Goal: Task Accomplishment & Management: Complete application form

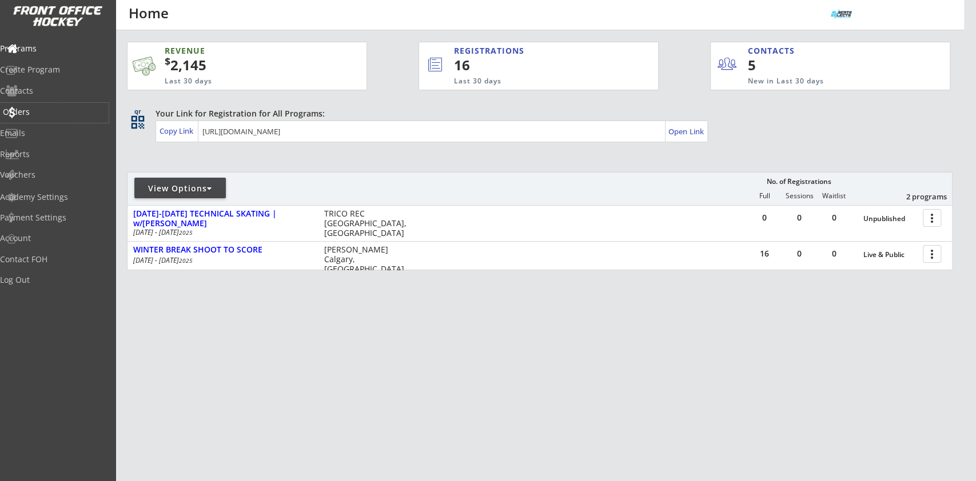
click at [41, 105] on div "Orders" at bounding box center [54, 113] width 109 height 20
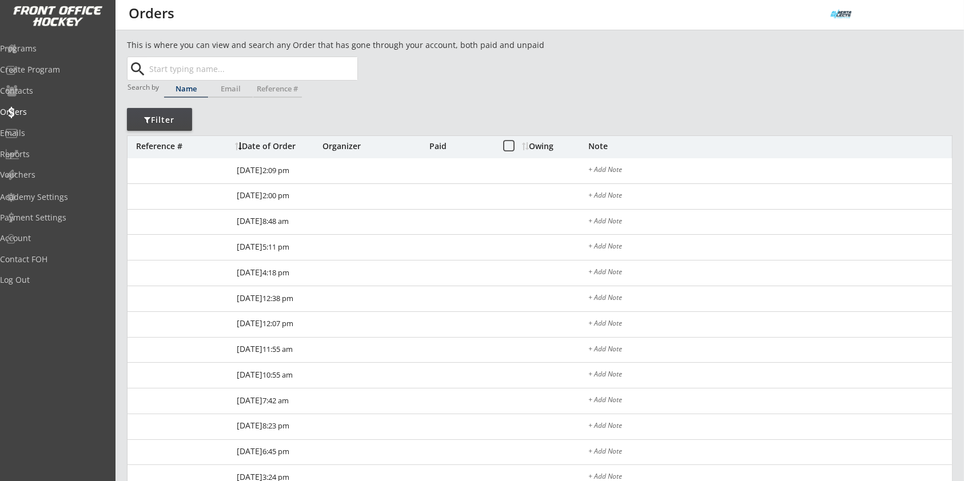
click at [223, 69] on input "text" at bounding box center [252, 68] width 210 height 23
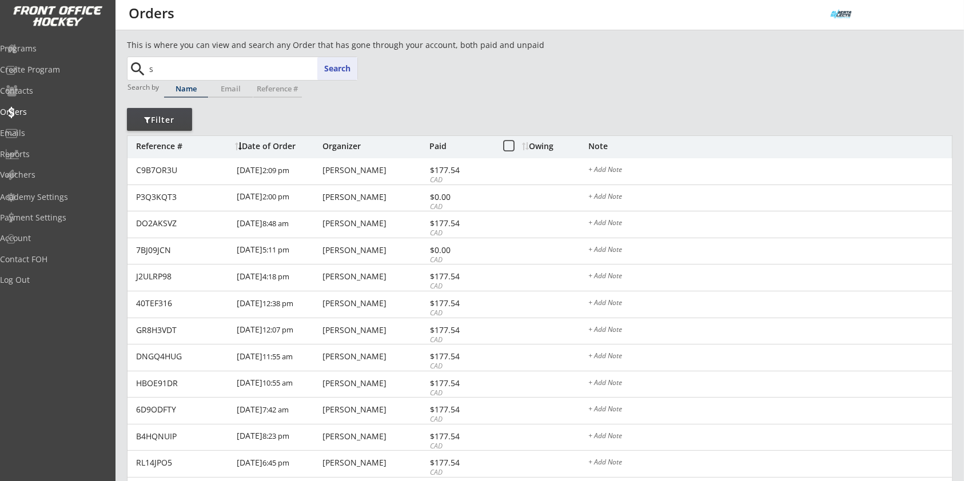
type input "se"
type input "senna Hendry"
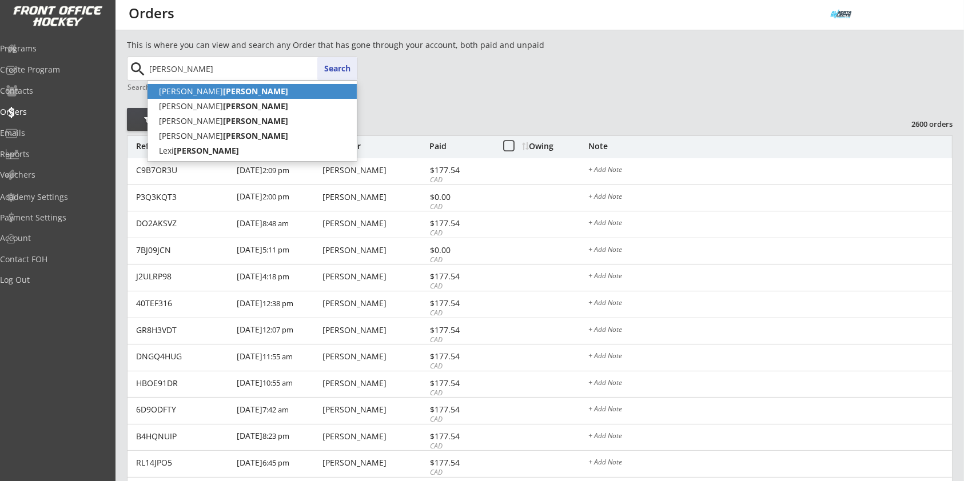
click at [319, 86] on p "[PERSON_NAME]" at bounding box center [251, 91] width 209 height 15
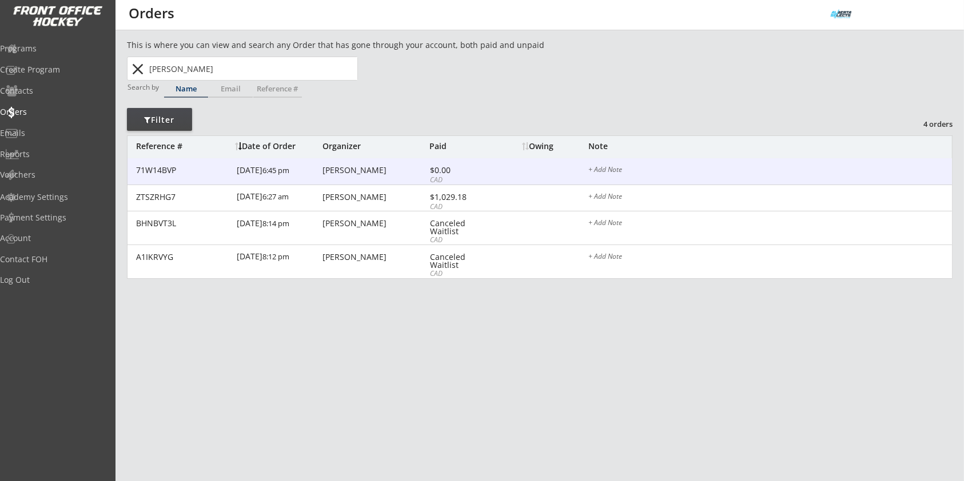
type input "[PERSON_NAME]"
click at [353, 167] on div "[PERSON_NAME]" at bounding box center [374, 170] width 104 height 8
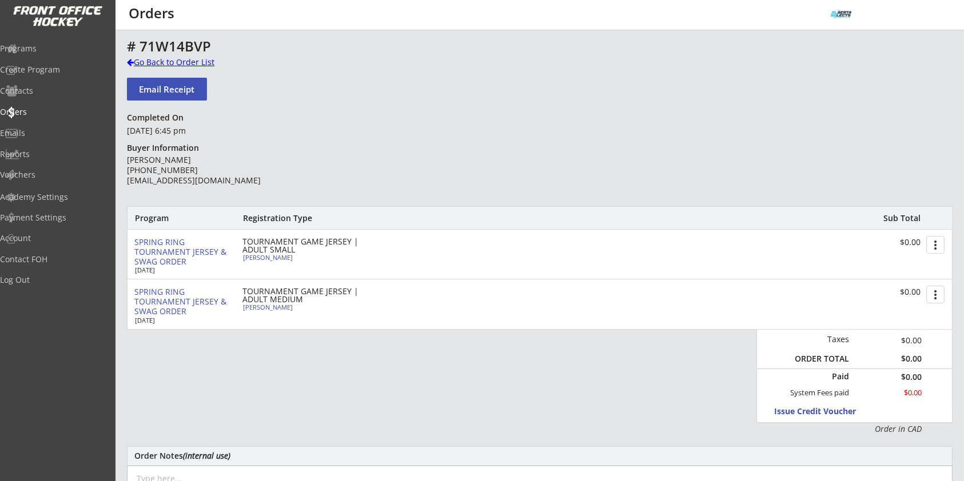
click at [194, 57] on div "Go Back to Order List" at bounding box center [186, 62] width 118 height 11
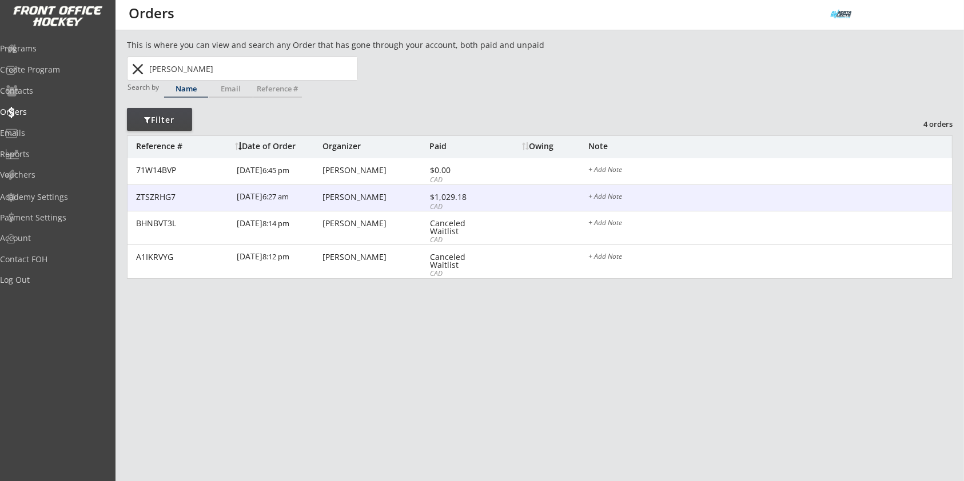
click at [357, 202] on div "[PERSON_NAME]" at bounding box center [374, 197] width 104 height 9
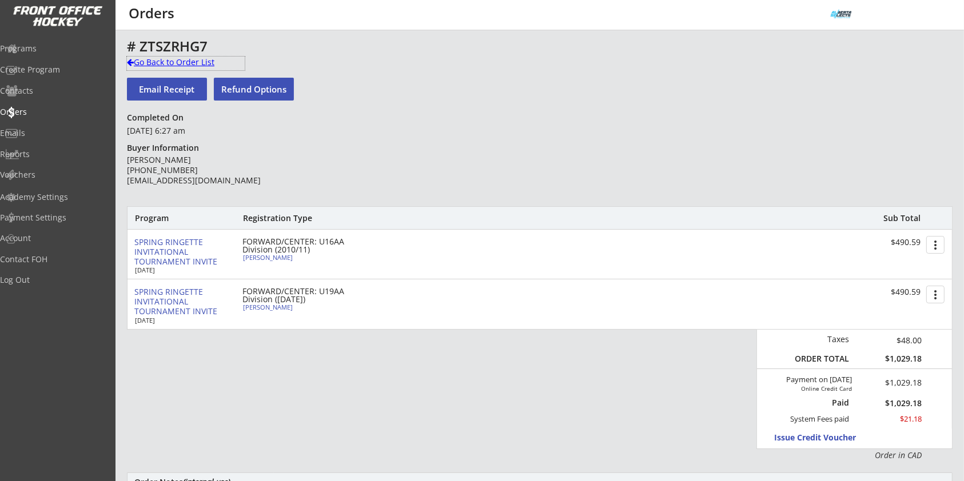
click at [201, 62] on div "Go Back to Order List" at bounding box center [186, 62] width 118 height 11
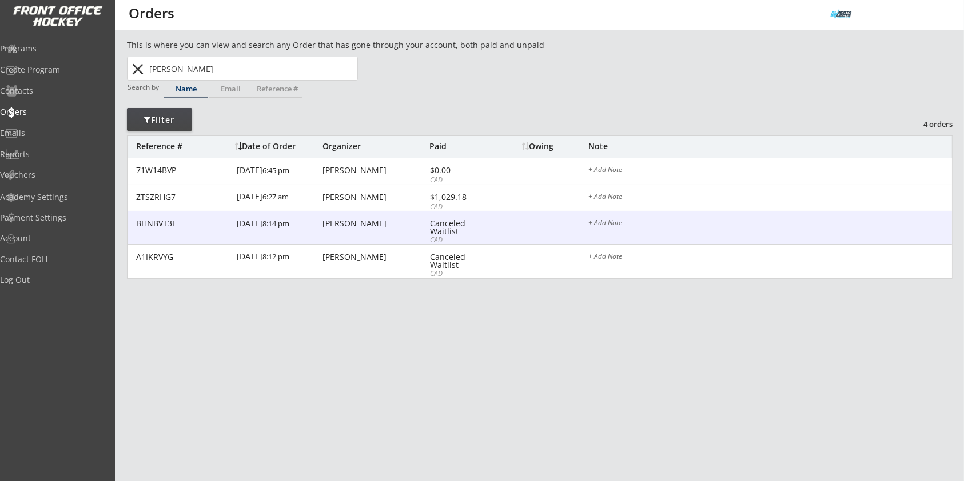
click at [347, 223] on div "[PERSON_NAME]" at bounding box center [374, 223] width 104 height 8
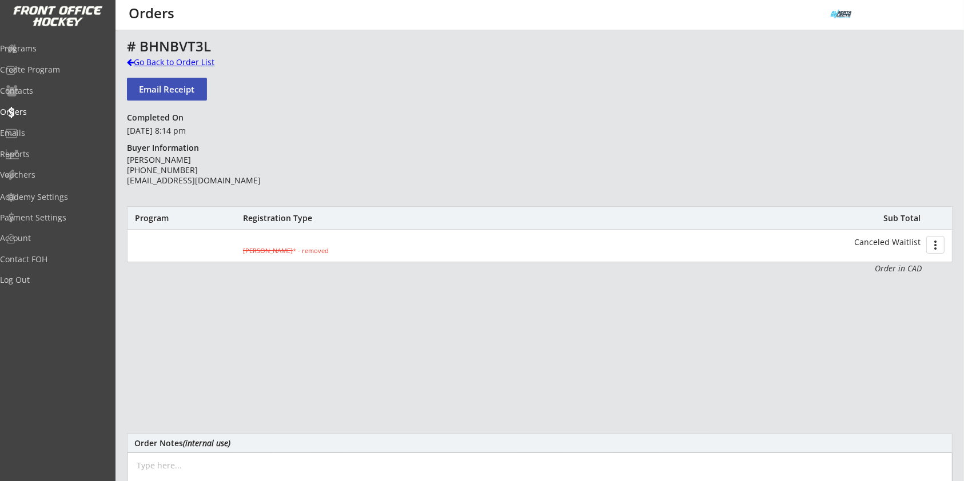
click at [200, 65] on div "Go Back to Order List" at bounding box center [186, 62] width 118 height 11
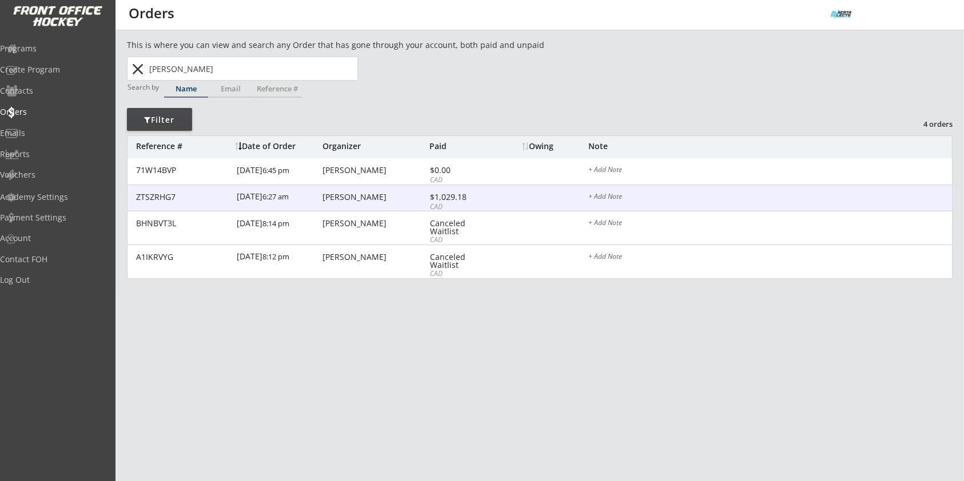
click at [417, 194] on div "[PERSON_NAME]" at bounding box center [374, 197] width 104 height 8
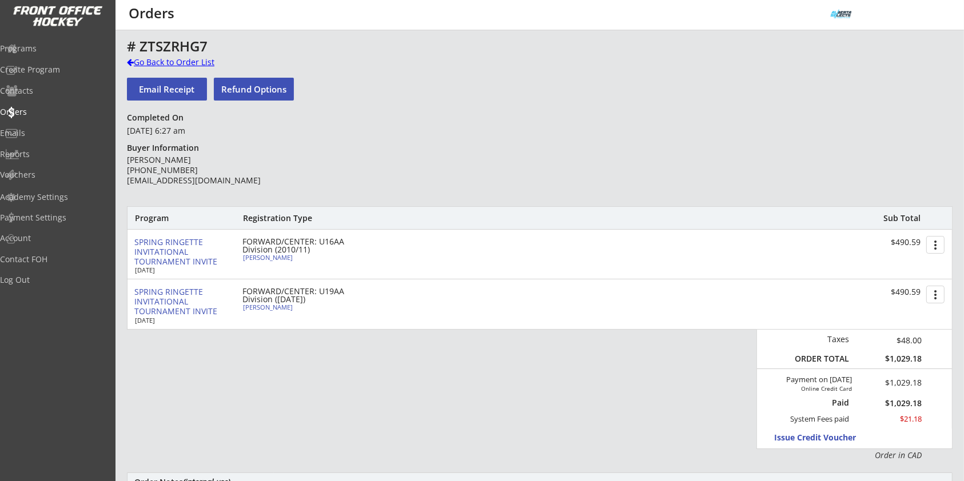
click at [163, 58] on div "Go Back to Order List" at bounding box center [186, 62] width 118 height 11
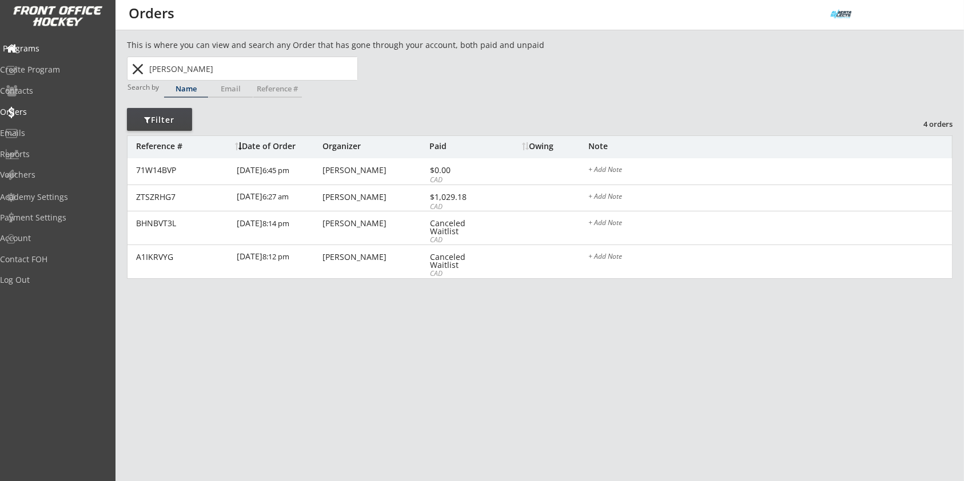
click at [47, 45] on div "Programs" at bounding box center [54, 49] width 103 height 8
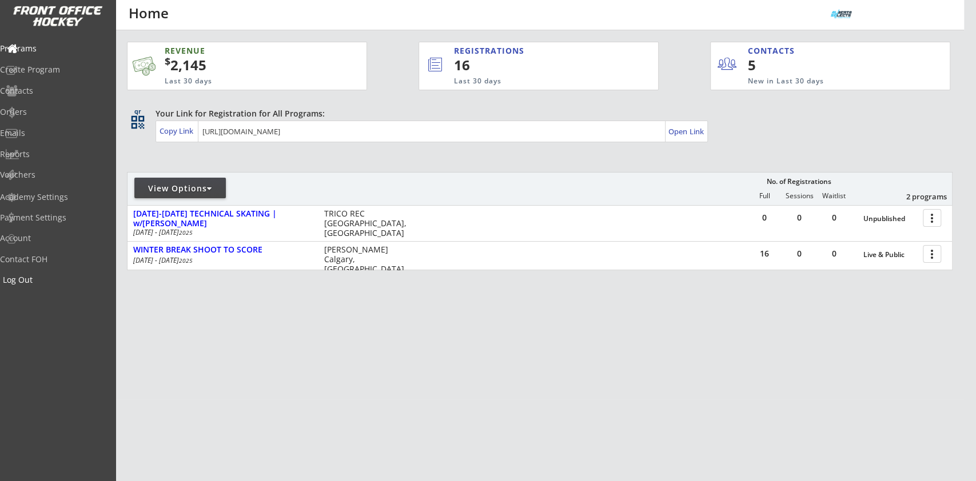
click at [43, 277] on div "Log Out" at bounding box center [54, 280] width 103 height 8
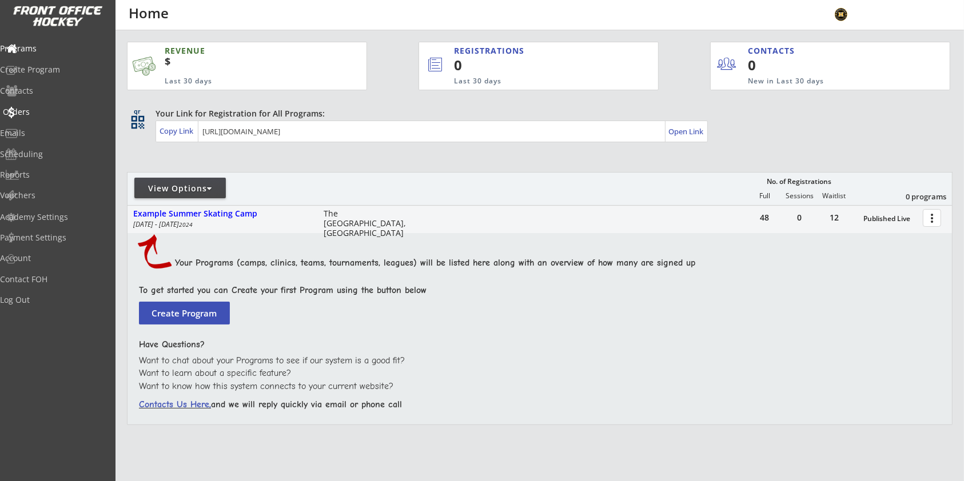
click at [46, 110] on div "Orders" at bounding box center [54, 112] width 103 height 8
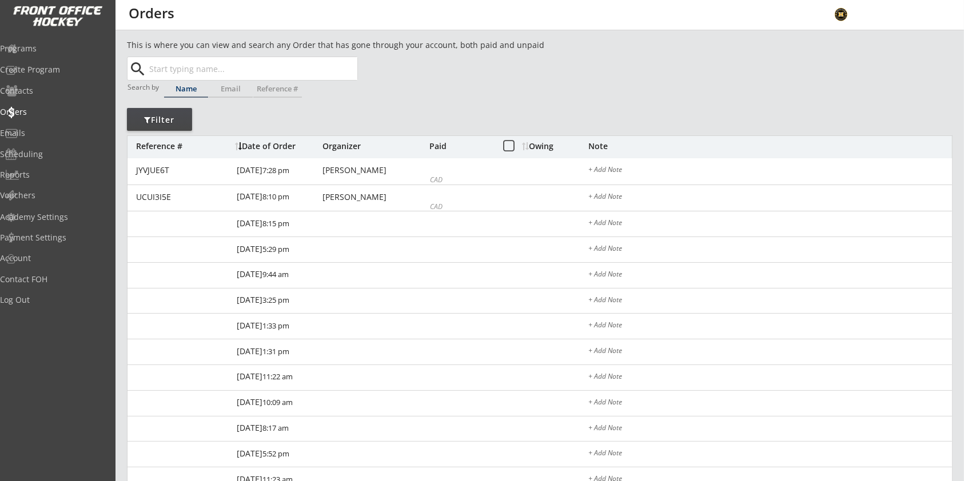
click at [226, 67] on input "text" at bounding box center [252, 68] width 210 height 23
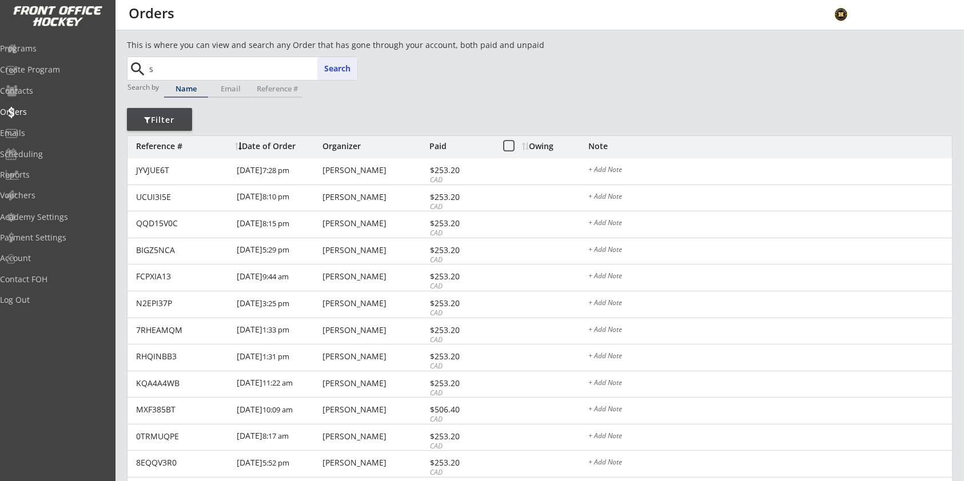
type input "se"
type input "[PERSON_NAME]"
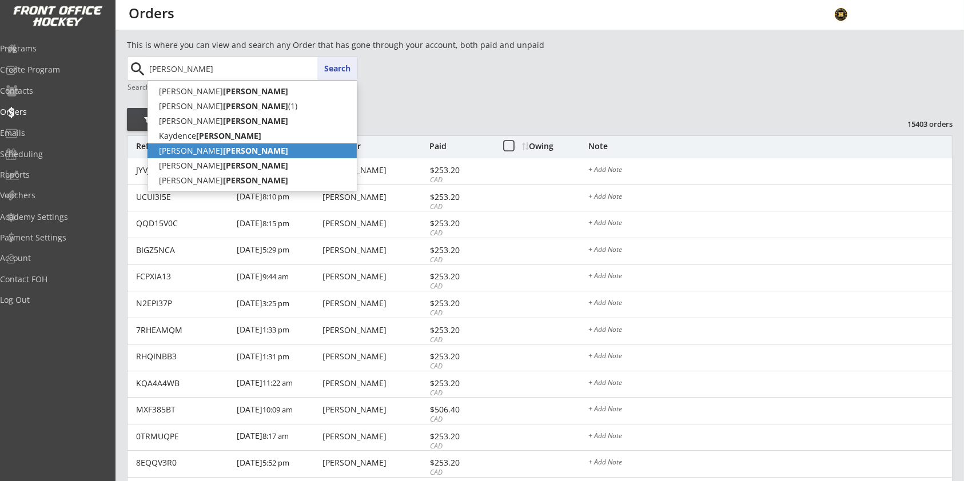
click at [232, 157] on p "[PERSON_NAME]" at bounding box center [251, 150] width 209 height 15
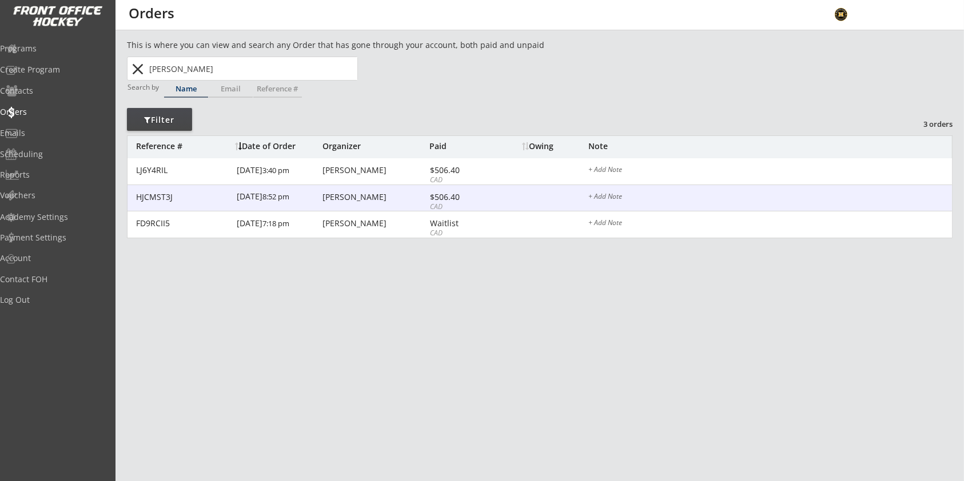
type input "[PERSON_NAME]"
click at [361, 198] on div "[PERSON_NAME]" at bounding box center [374, 197] width 104 height 8
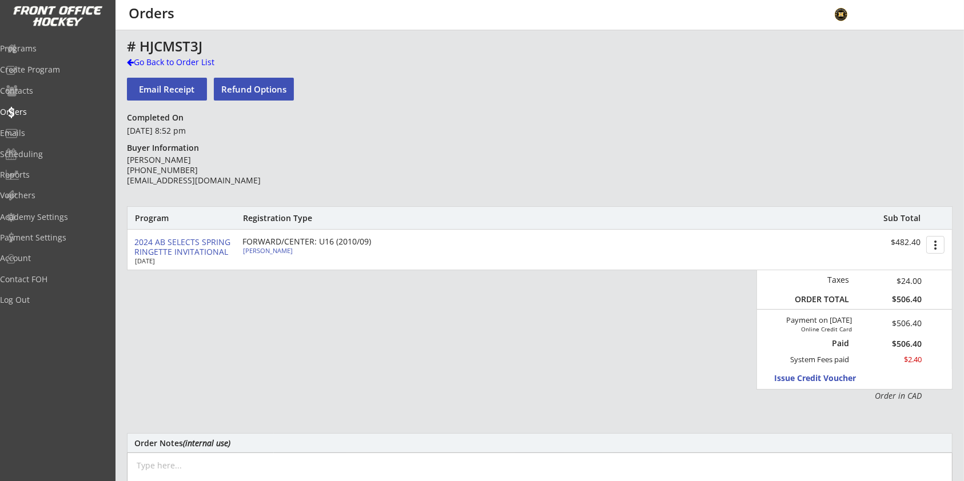
click at [196, 174] on div "[PERSON_NAME] [PHONE_NUMBER] [EMAIL_ADDRESS][DOMAIN_NAME]" at bounding box center [209, 170] width 165 height 31
click at [196, 177] on div "[PERSON_NAME] [PHONE_NUMBER] [EMAIL_ADDRESS][DOMAIN_NAME]" at bounding box center [209, 170] width 165 height 31
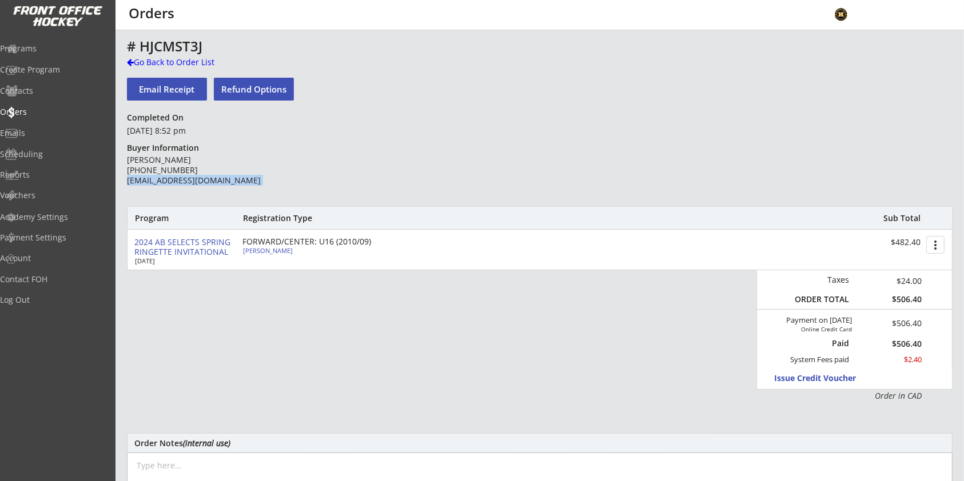
copy div "[EMAIL_ADDRESS][DOMAIN_NAME]"
click at [320, 151] on div "# HJCMST3J Go Back to Order List Email Receipt Refund Options Completed On [DAT…" at bounding box center [539, 373] width 825 height 668
click at [198, 62] on div "Go Back to Order List" at bounding box center [186, 62] width 118 height 11
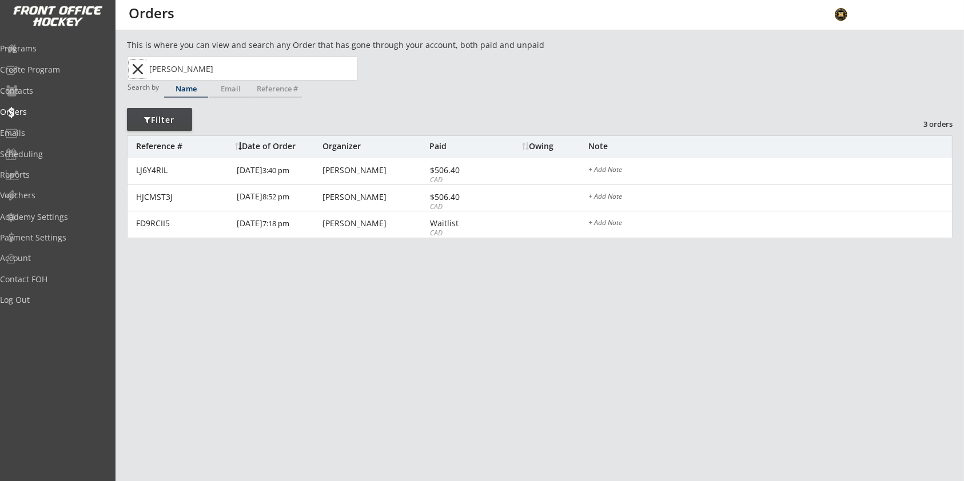
click at [133, 66] on button "close" at bounding box center [138, 69] width 19 height 18
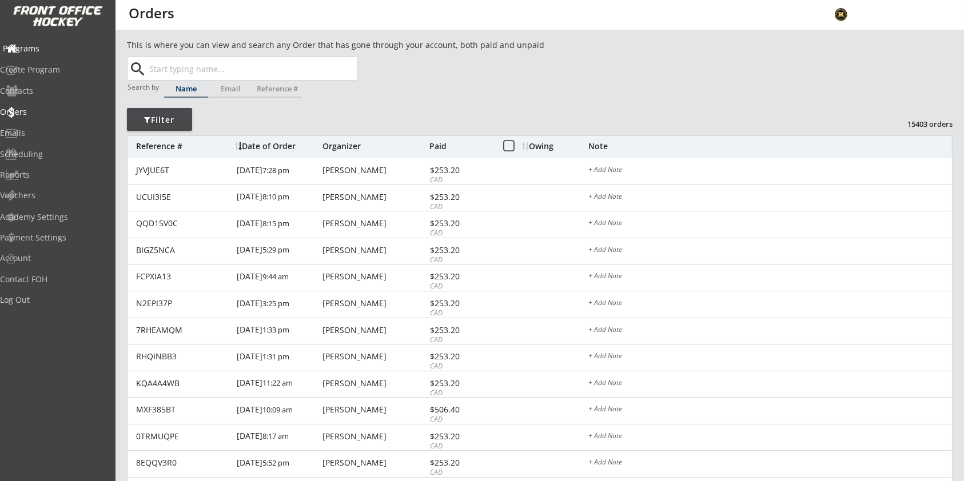
click at [56, 45] on div "Programs" at bounding box center [54, 49] width 103 height 8
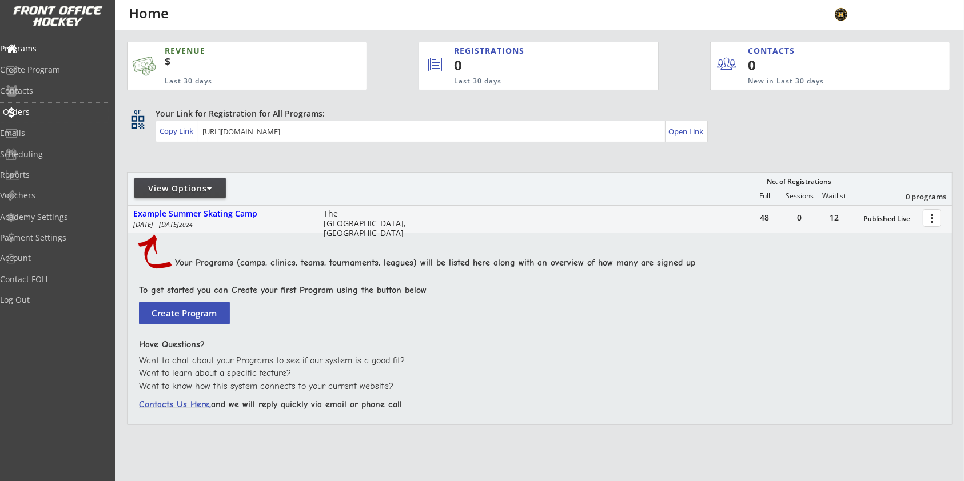
click at [50, 108] on div "Orders" at bounding box center [54, 112] width 103 height 8
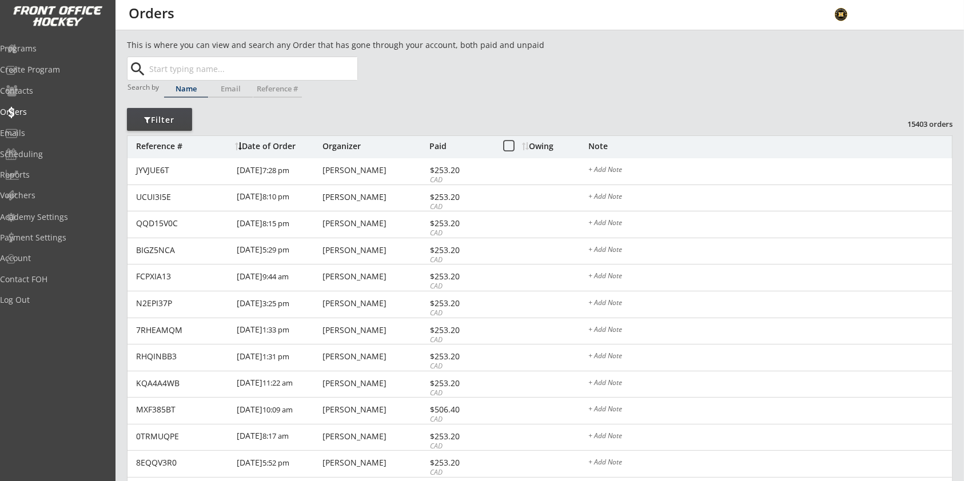
click at [249, 62] on input "text" at bounding box center [252, 68] width 210 height 23
type input "se"
type input "[PERSON_NAME]"
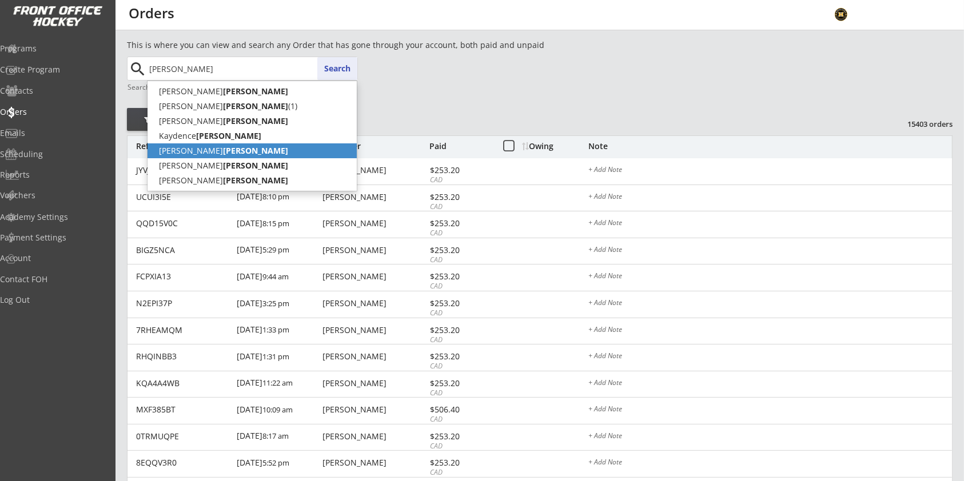
click at [228, 151] on p "[PERSON_NAME]" at bounding box center [251, 150] width 209 height 15
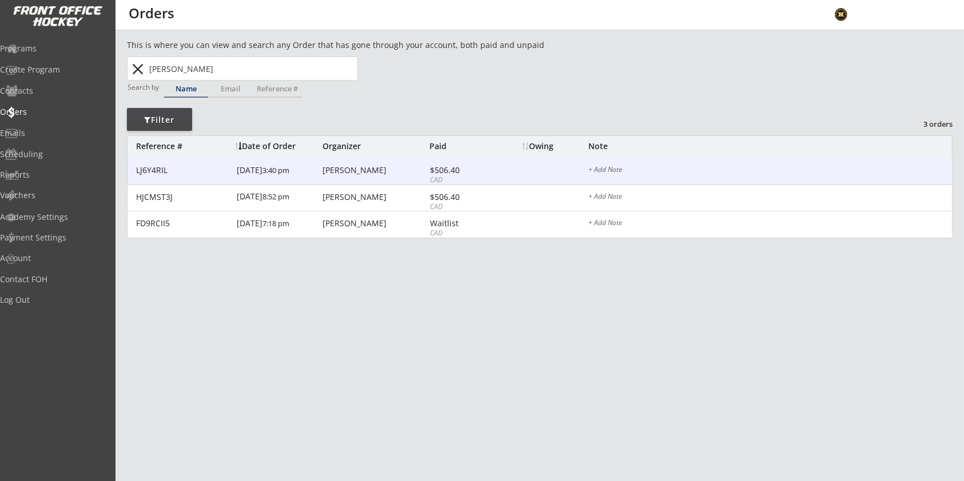
type input "[PERSON_NAME]"
click at [362, 170] on div "[PERSON_NAME]" at bounding box center [374, 170] width 104 height 8
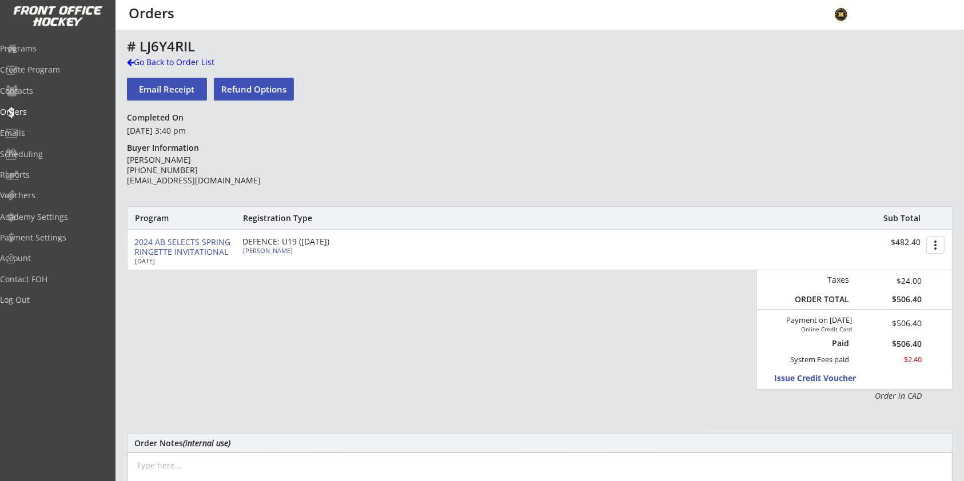
click at [192, 181] on div "[PERSON_NAME] [PHONE_NUMBER] [EMAIL_ADDRESS][DOMAIN_NAME]" at bounding box center [209, 170] width 165 height 31
copy div "[EMAIL_ADDRESS][DOMAIN_NAME]"
click at [149, 59] on div "Go Back to Order List" at bounding box center [186, 62] width 118 height 11
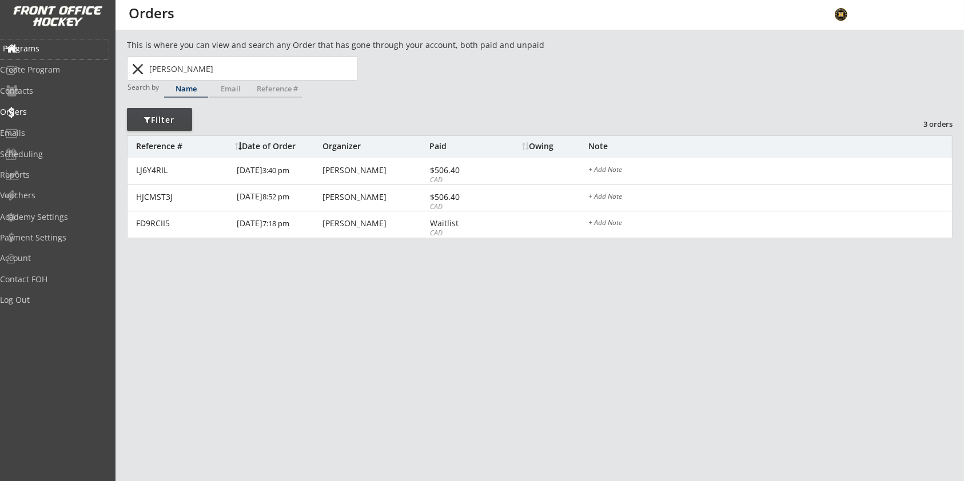
click at [59, 47] on div "Programs" at bounding box center [54, 49] width 103 height 8
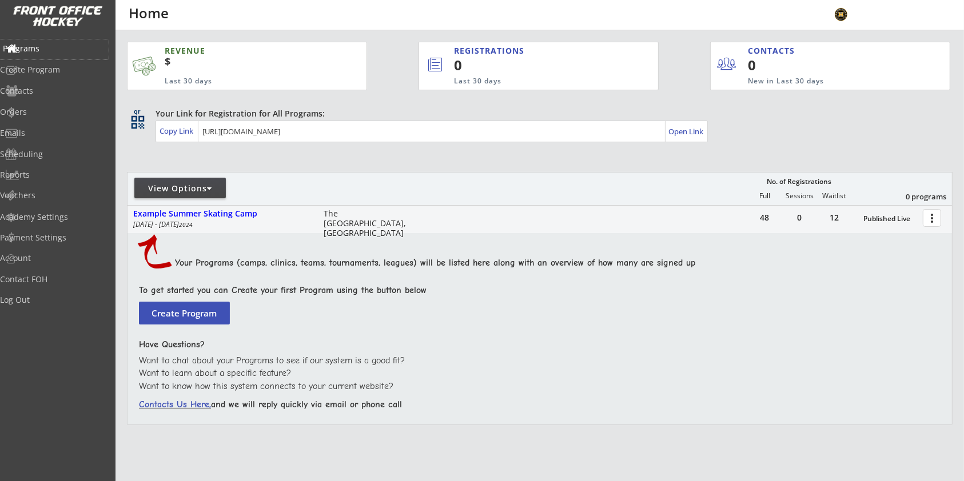
click at [51, 48] on div "Programs" at bounding box center [54, 49] width 103 height 8
click at [43, 111] on div "Orders" at bounding box center [54, 112] width 103 height 8
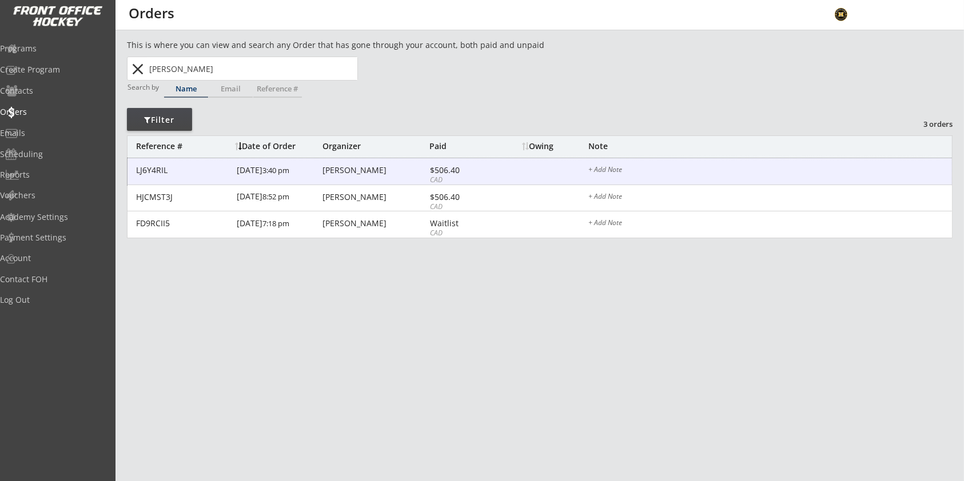
click at [324, 171] on div "[PERSON_NAME]" at bounding box center [374, 170] width 104 height 8
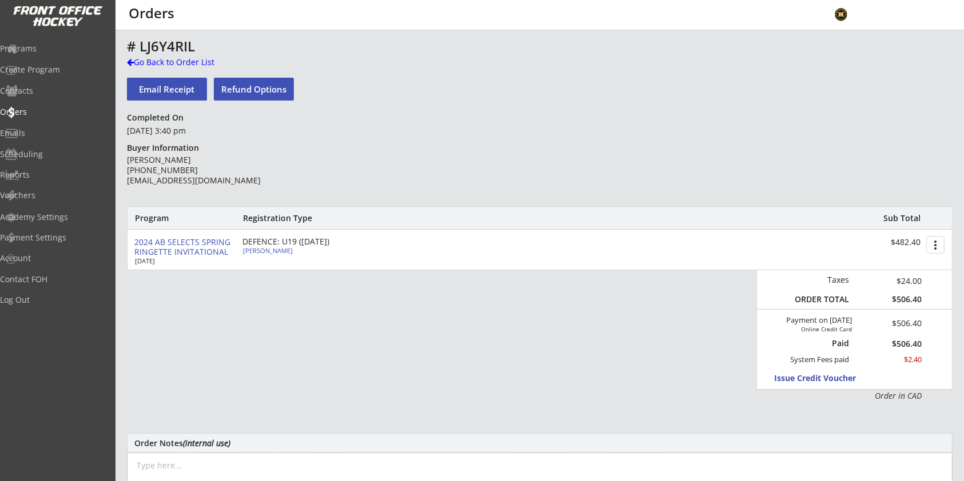
click at [276, 251] on div "[PERSON_NAME]" at bounding box center [306, 250] width 127 height 6
select select ""Forward""
select select ""U16AA""
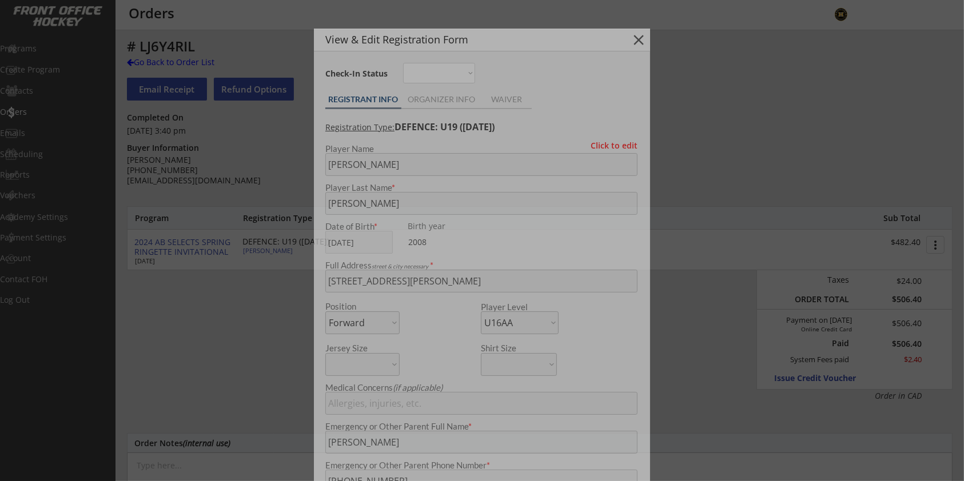
type input "[DEMOGRAPHIC_DATA]"
select select ""Yes""
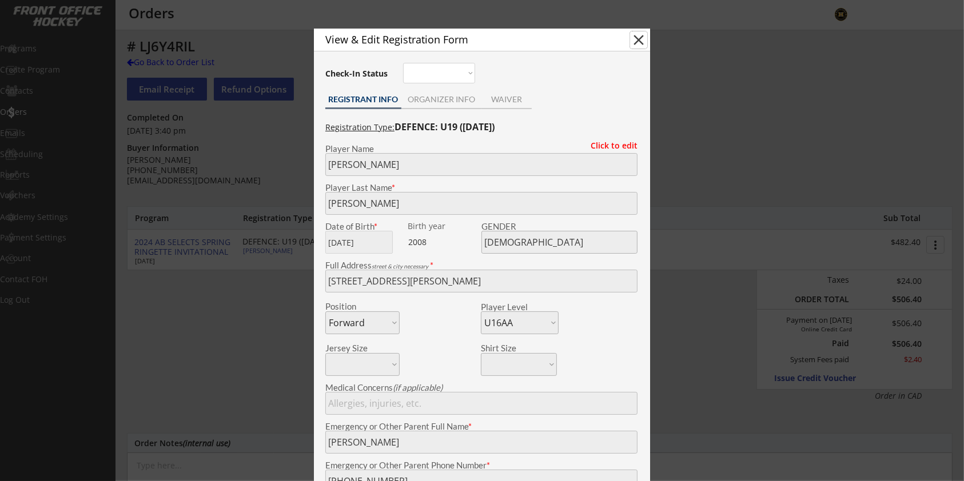
click at [638, 32] on button "close" at bounding box center [638, 39] width 17 height 17
select select ""PLACEHOLDER_1427118222253""
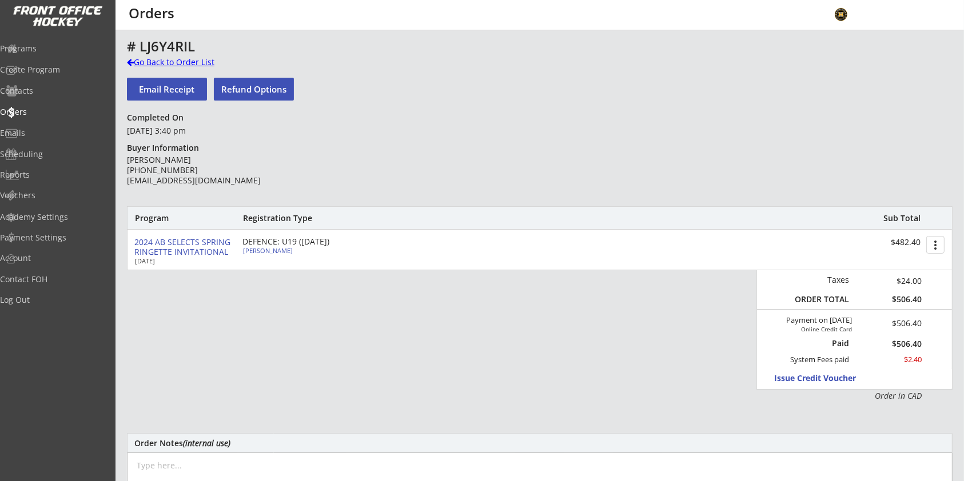
click at [215, 66] on div "Go Back to Order List" at bounding box center [186, 62] width 118 height 11
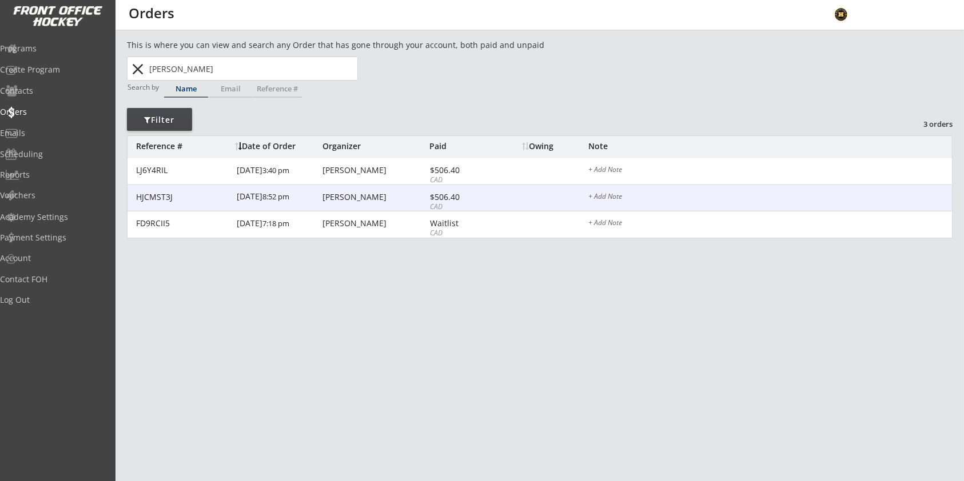
click at [358, 206] on div "HJCMST3J [DATE] 8:52 pm [PERSON_NAME] $506.40 CAD + Add Note" at bounding box center [539, 198] width 824 height 27
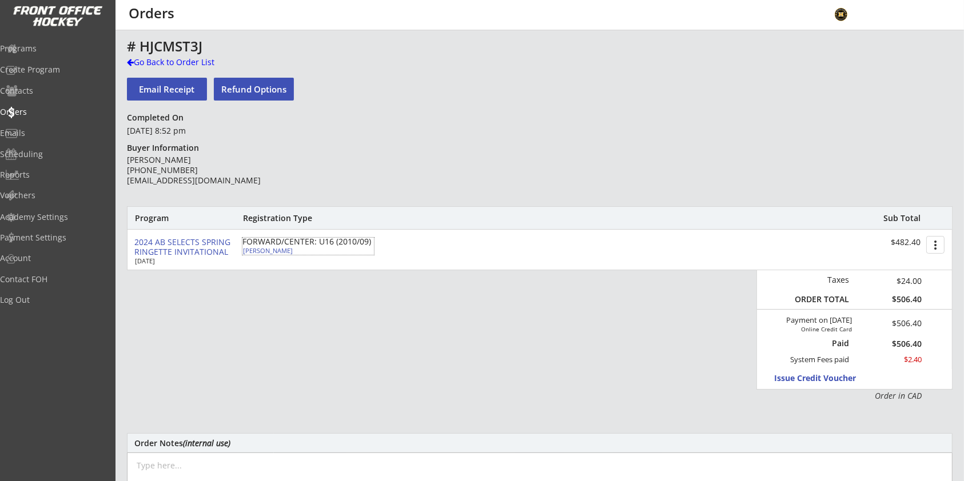
click at [277, 251] on div "[PERSON_NAME]" at bounding box center [306, 250] width 127 height 6
type input "[PERSON_NAME]"
type input "[DATE]"
type input "[DEMOGRAPHIC_DATA]"
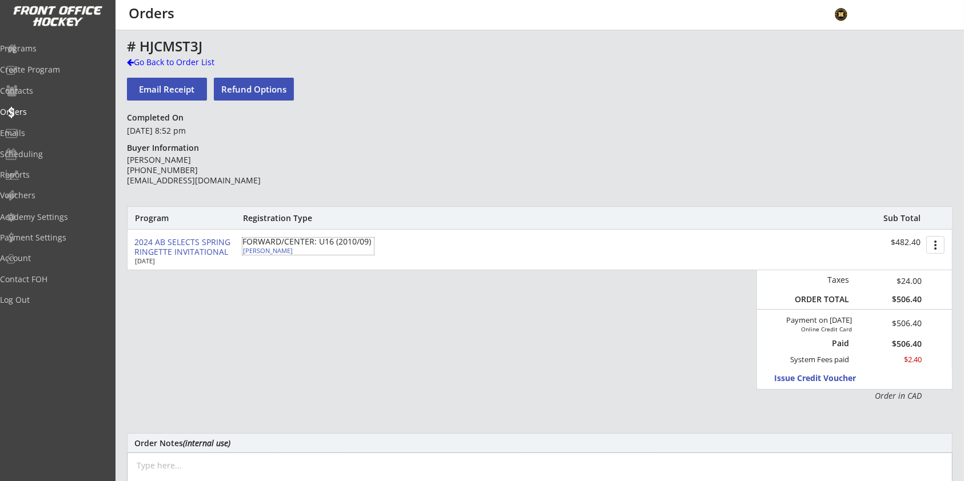
type input "[STREET_ADDRESS][PERSON_NAME]"
select select ""Forward""
select select ""U14AA""
type input "[PERSON_NAME]"
type input "[PHONE_NUMBER]"
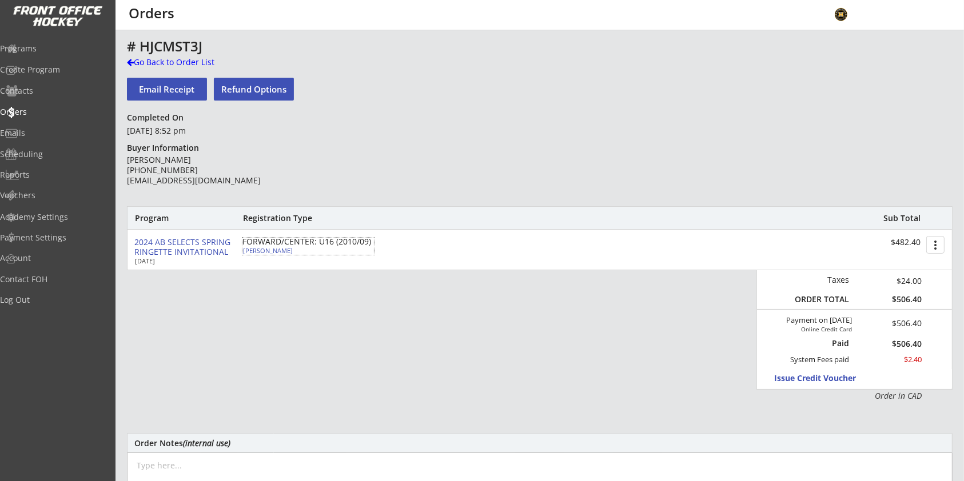
type input "[GEOGRAPHIC_DATA] U14 [PERSON_NAME]"
type input "Yes"
select select ""Yes""
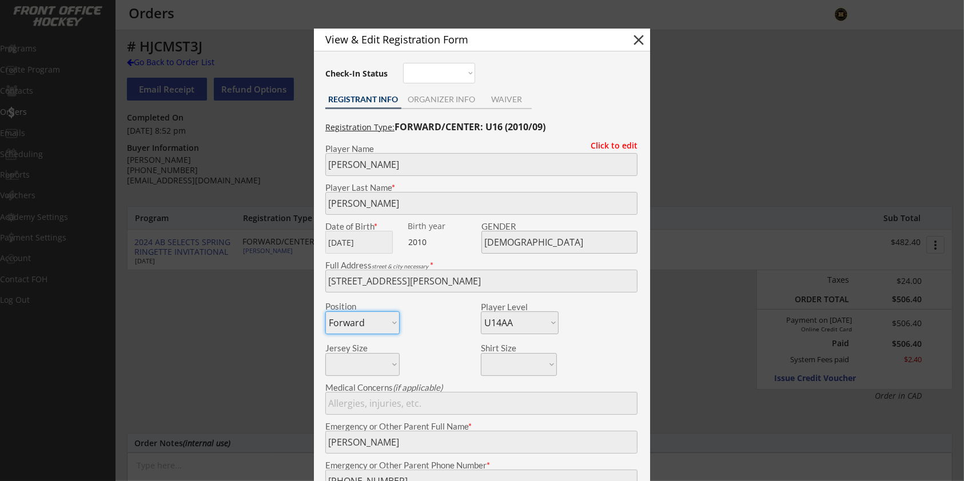
click at [636, 37] on button "close" at bounding box center [638, 39] width 17 height 17
select select ""PLACEHOLDER_1427118222253""
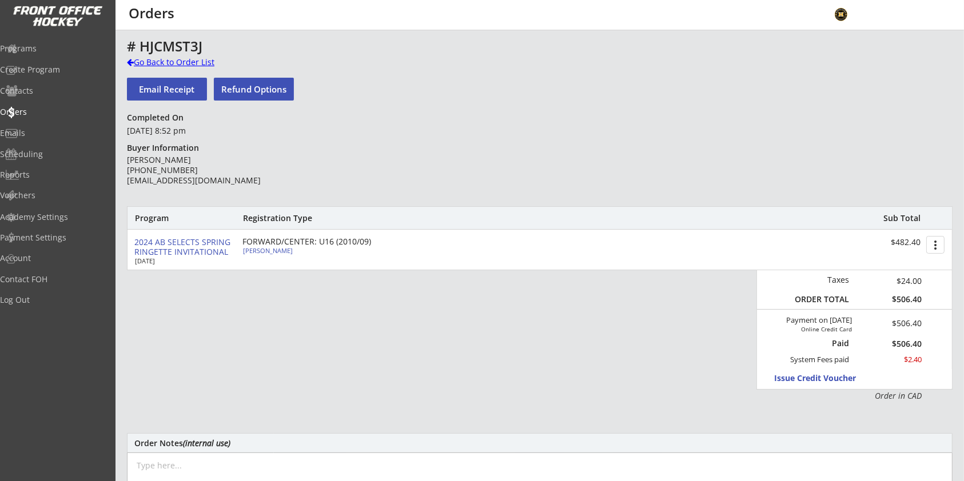
click at [186, 61] on div "Go Back to Order List" at bounding box center [186, 62] width 118 height 11
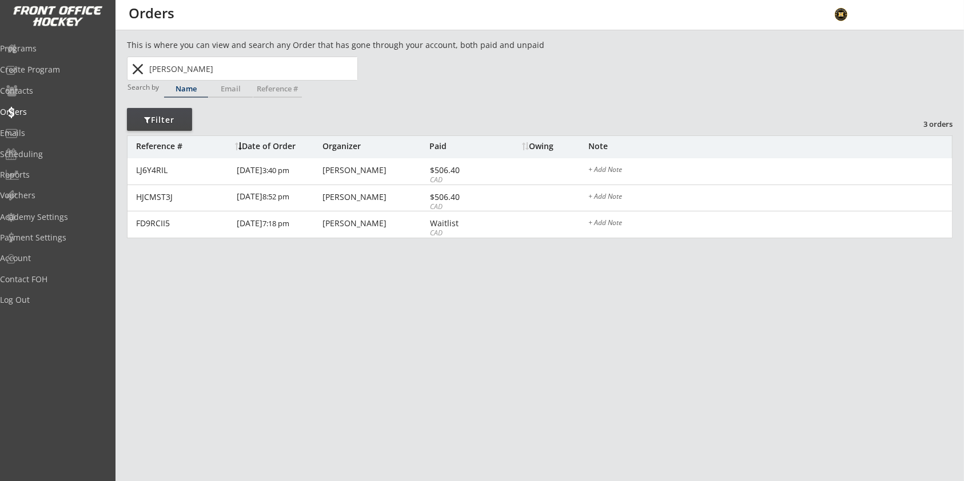
click at [47, 39] on div "Programs" at bounding box center [54, 49] width 109 height 20
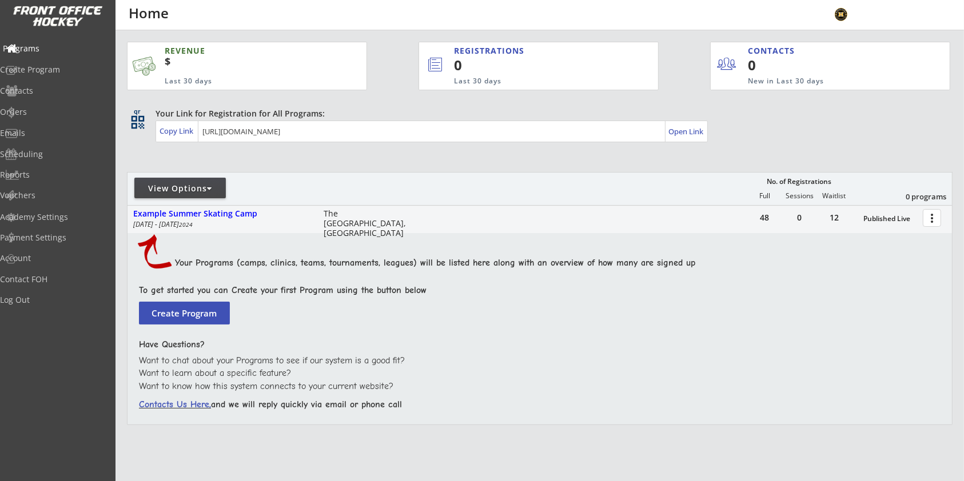
click at [47, 45] on div "Programs" at bounding box center [54, 49] width 103 height 8
click at [45, 296] on div "Log Out" at bounding box center [54, 300] width 103 height 8
